Goal: Task Accomplishment & Management: Complete application form

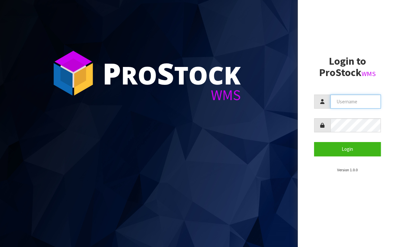
click at [361, 100] on input "text" at bounding box center [355, 102] width 50 height 14
type input "BABW"
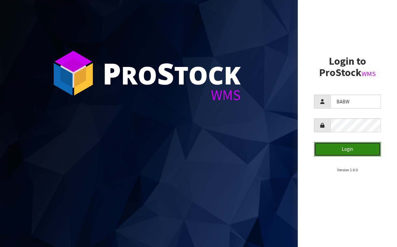
click at [370, 149] on button "Login" at bounding box center [347, 149] width 67 height 14
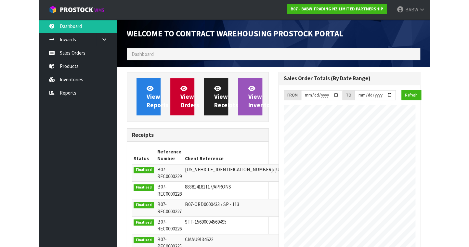
scroll to position [374, 151]
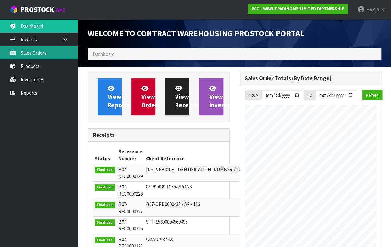
click at [44, 47] on link "Sales Orders" at bounding box center [39, 52] width 78 height 13
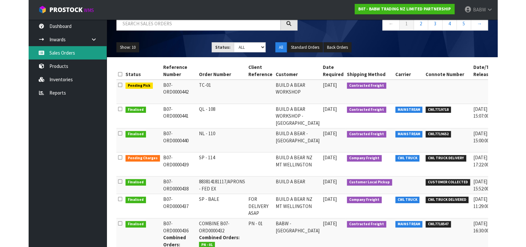
scroll to position [72, 0]
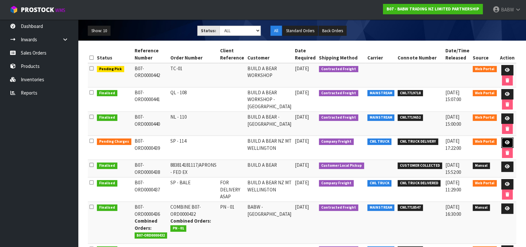
click at [396, 140] on link at bounding box center [507, 143] width 12 height 10
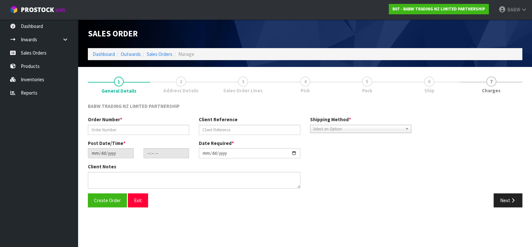
type input "SP - 114"
type input "[DATE]"
type input "14:35:00.000"
type input "[DATE]"
type textarea "CALL/MESSGAE AFTERNOON PRIOR TO MORNING DELIVERY - FRANKI 0273810540, TO MAKE S…"
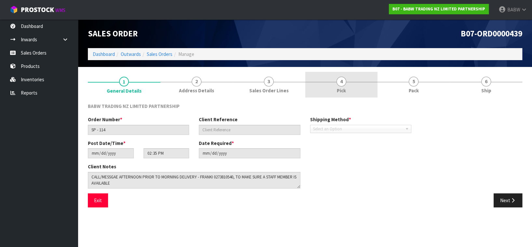
click at [352, 84] on link "4 Pick" at bounding box center [341, 85] width 73 height 26
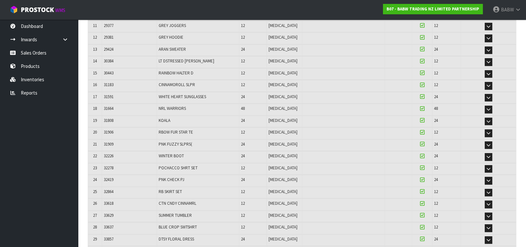
scroll to position [403, 0]
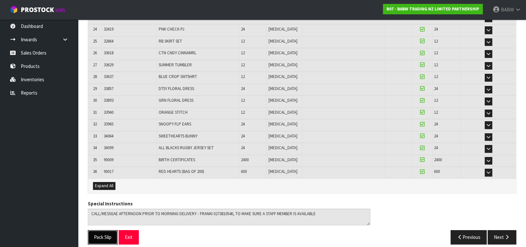
click at [99, 233] on button "Pack Slip" at bounding box center [103, 237] width 30 height 14
drag, startPoint x: 65, startPoint y: 135, endPoint x: 70, endPoint y: 131, distance: 6.7
click at [65, 135] on ul "Dashboard Inwards Purchase Orders Receipts Sales Orders Products Inventories Re…" at bounding box center [39, 134] width 78 height 228
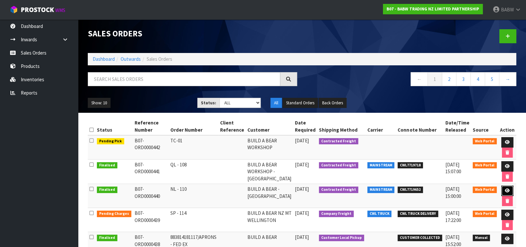
click at [396, 190] on icon at bounding box center [507, 191] width 5 height 4
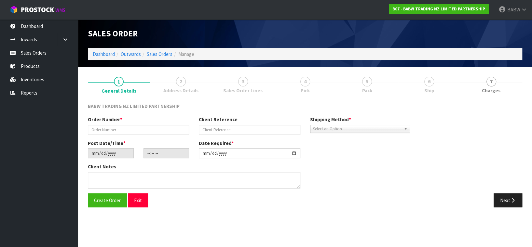
type input "NL - 110"
type input "[DATE]"
type input "14:39:00.000"
type input "[DATE]"
type textarea "DELIVER BETWEEN 8AM AND 8.30AM CALL - [PERSON_NAME] ON [PHONE_NUMBER] AFTERNOON…"
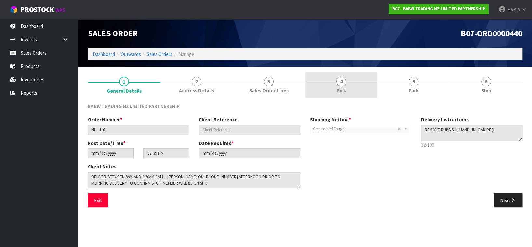
click at [351, 81] on link "4 Pick" at bounding box center [341, 85] width 73 height 26
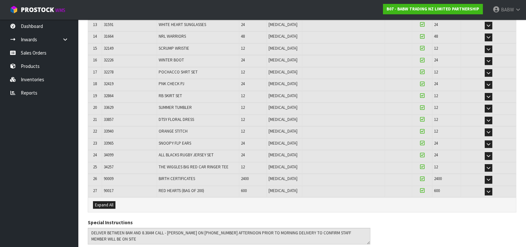
scroll to position [298, 0]
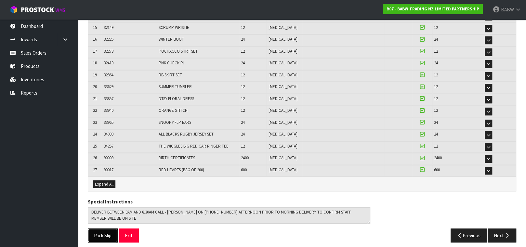
click at [99, 232] on button "Pack Slip" at bounding box center [103, 236] width 30 height 14
click at [45, 55] on link "Sales Orders" at bounding box center [39, 52] width 78 height 13
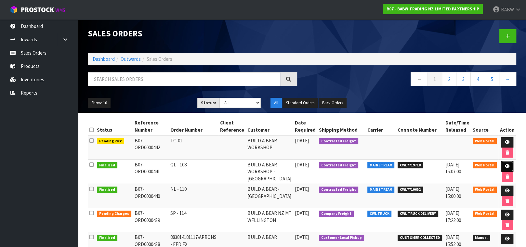
click at [396, 165] on icon at bounding box center [507, 166] width 5 height 4
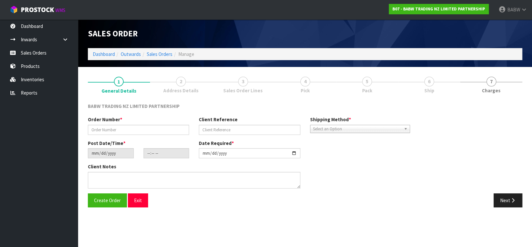
type input "QL - 108"
type input "[DATE]"
type input "14:41:00.000"
type input "[DATE]"
type textarea "DELIVER BETWEEN 8AM AND 8.30AM CALL - [PERSON_NAME] ON [PHONE_NUMBER] AFTERNOON…"
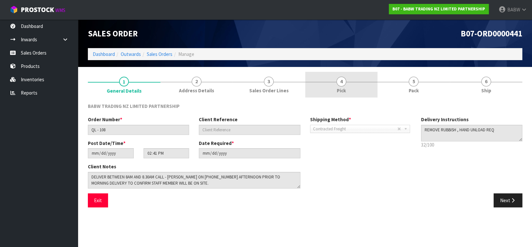
click at [338, 87] on span "Pick" at bounding box center [341, 90] width 9 height 7
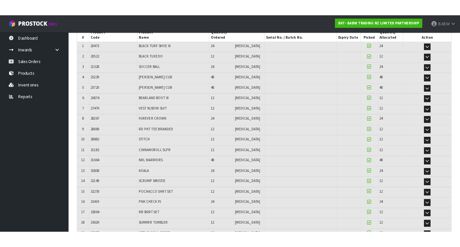
scroll to position [251, 0]
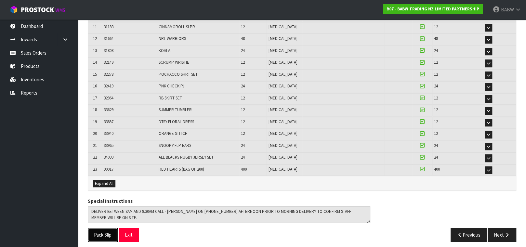
drag, startPoint x: 101, startPoint y: 228, endPoint x: 138, endPoint y: 212, distance: 40.0
click at [101, 228] on button "Pack Slip" at bounding box center [103, 235] width 30 height 14
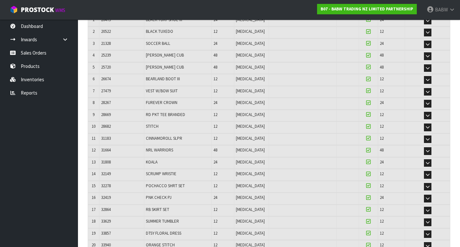
scroll to position [0, 0]
